Goal: Task Accomplishment & Management: Use online tool/utility

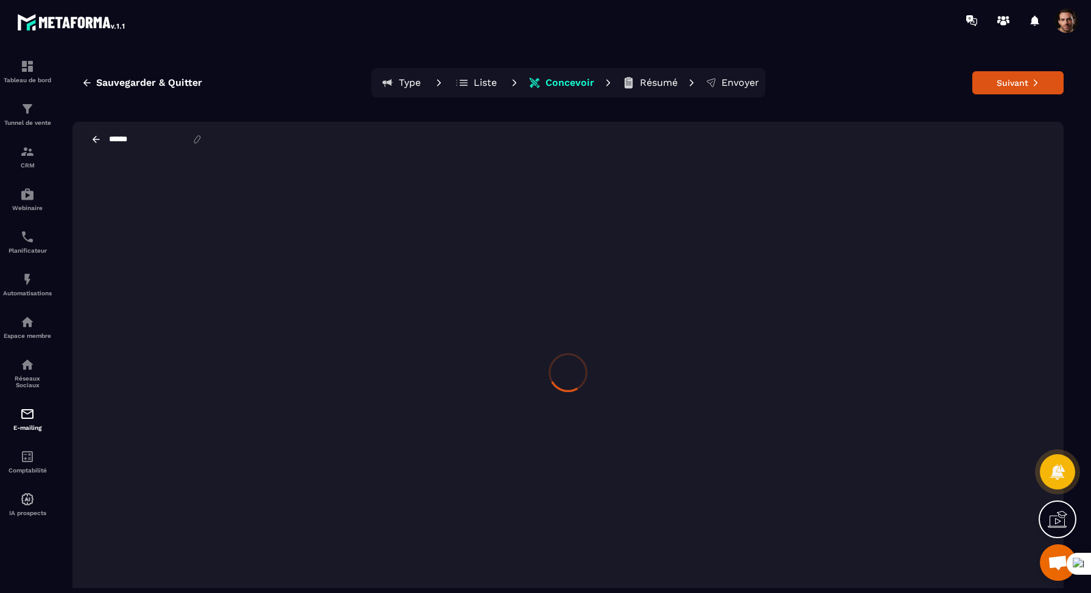
click at [480, 84] on p "Liste" at bounding box center [485, 83] width 23 height 12
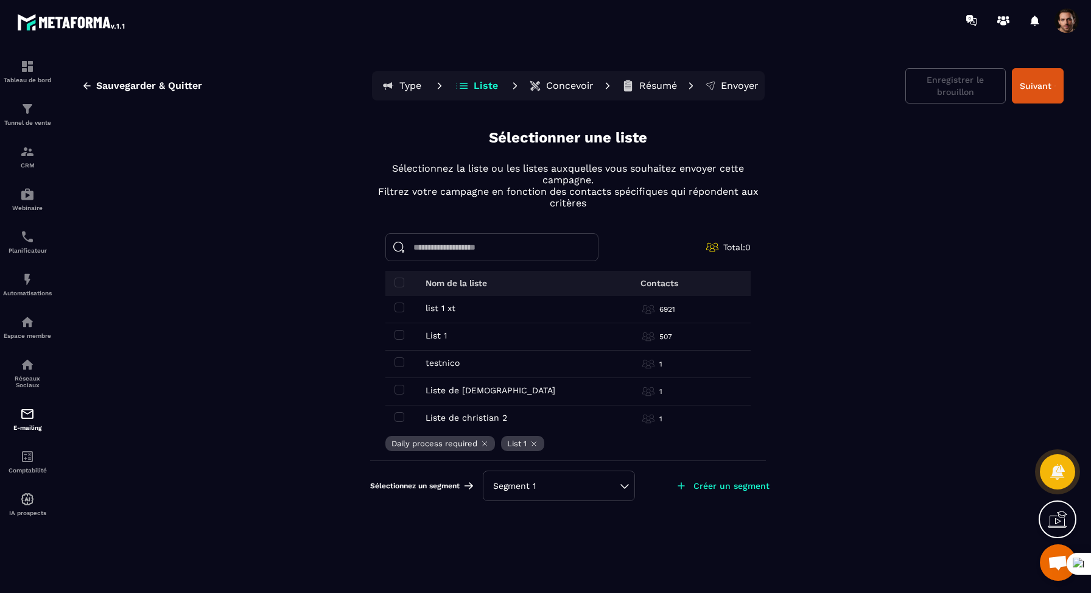
click at [733, 499] on div "Sélectionnez un segment Segment 1 Créer un segment" at bounding box center [568, 485] width 396 height 51
click at [745, 489] on p "Créer un segment" at bounding box center [732, 486] width 76 height 10
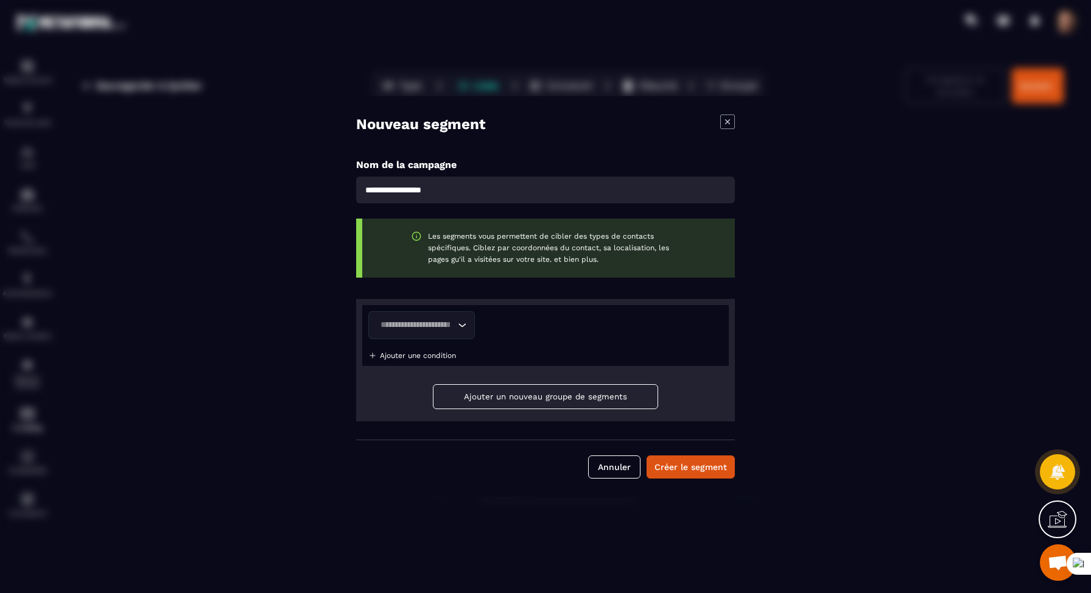
click at [448, 325] on input "Search for option" at bounding box center [415, 325] width 79 height 13
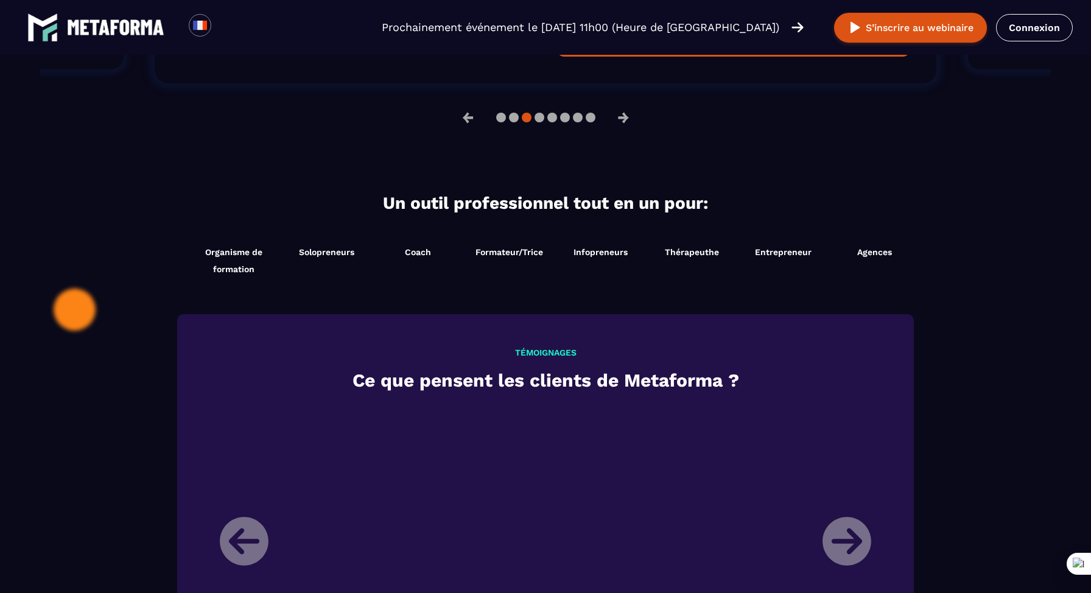
scroll to position [1142, 0]
